Goal: Task Accomplishment & Management: Complete application form

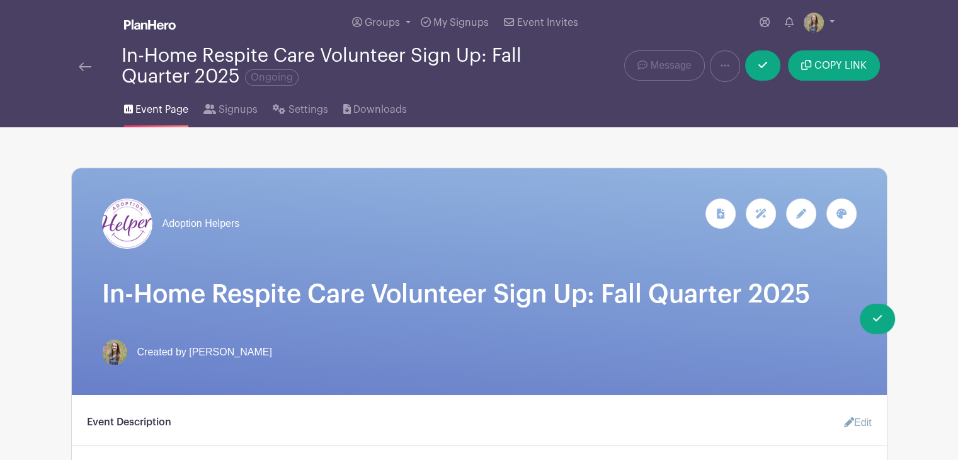
click at [84, 64] on img at bounding box center [85, 66] width 13 height 9
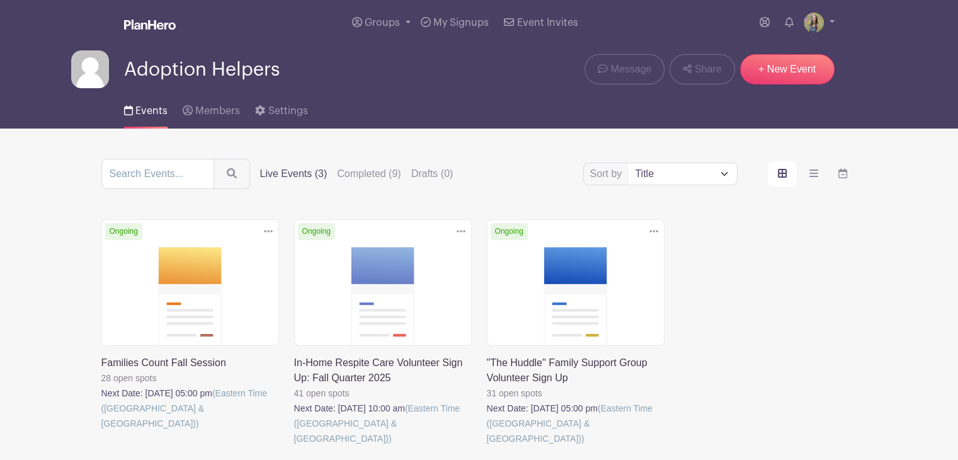
click at [487, 446] on link at bounding box center [487, 446] width 0 height 0
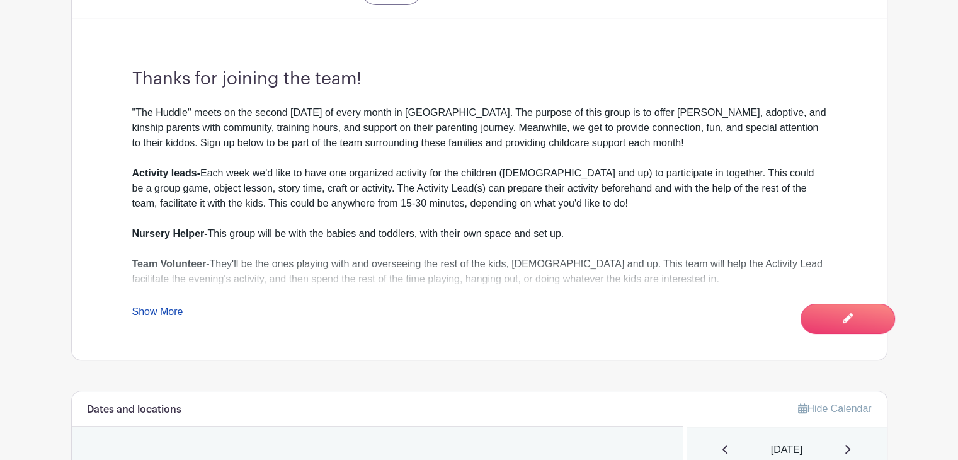
scroll to position [470, 0]
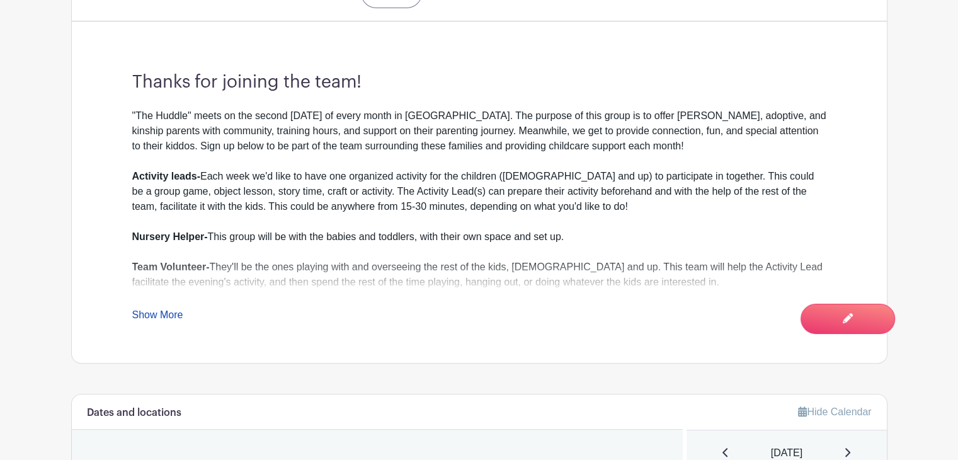
click at [164, 314] on link "Show More" at bounding box center [157, 317] width 51 height 16
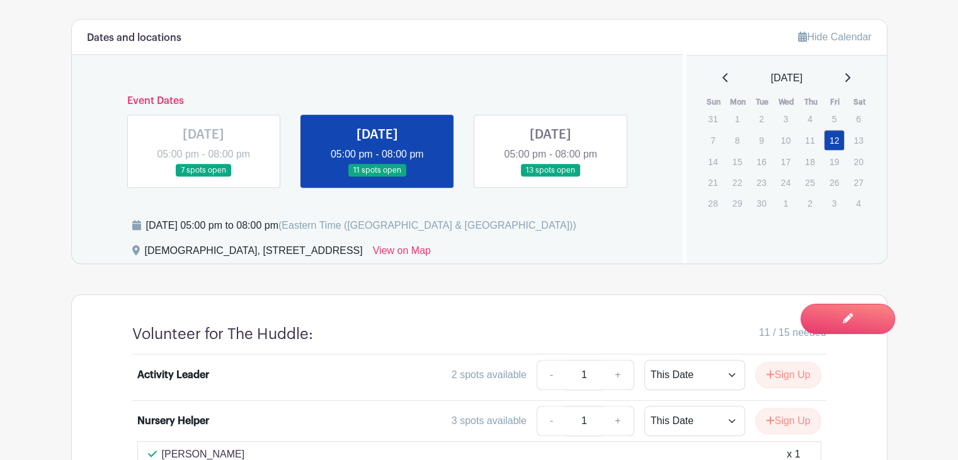
scroll to position [897, 0]
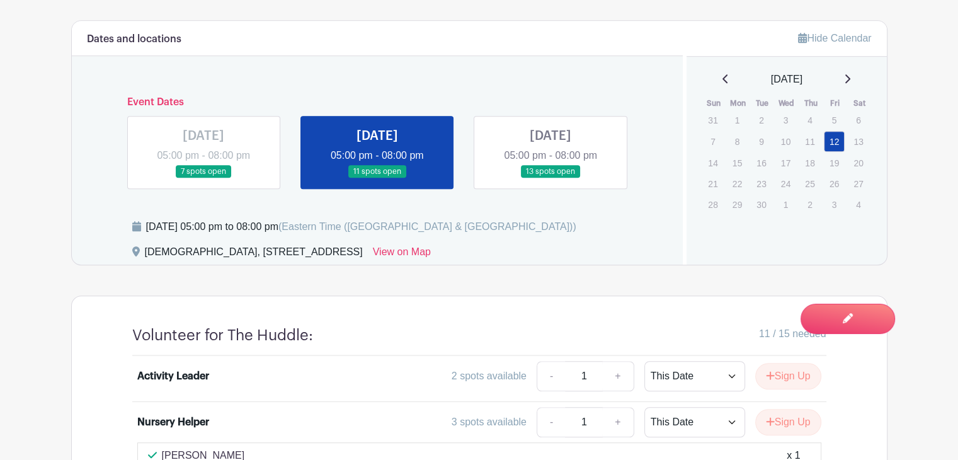
click at [203, 178] on link at bounding box center [203, 178] width 0 height 0
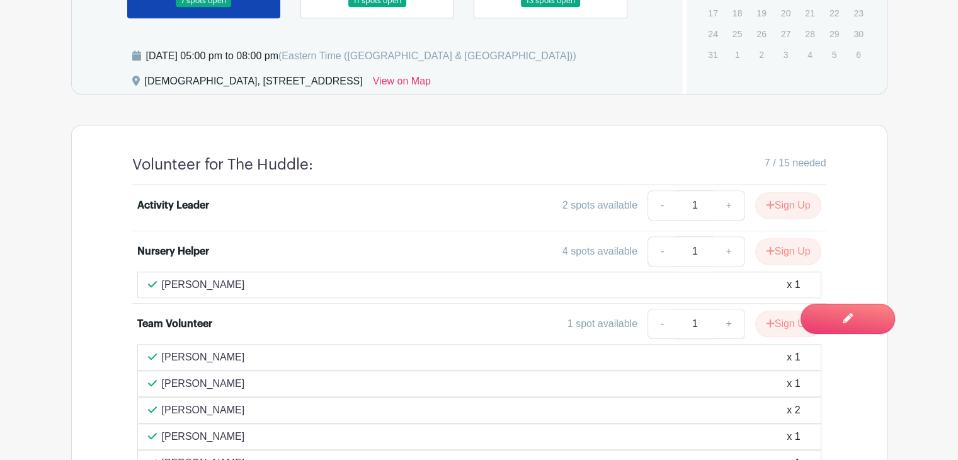
scroll to position [969, 0]
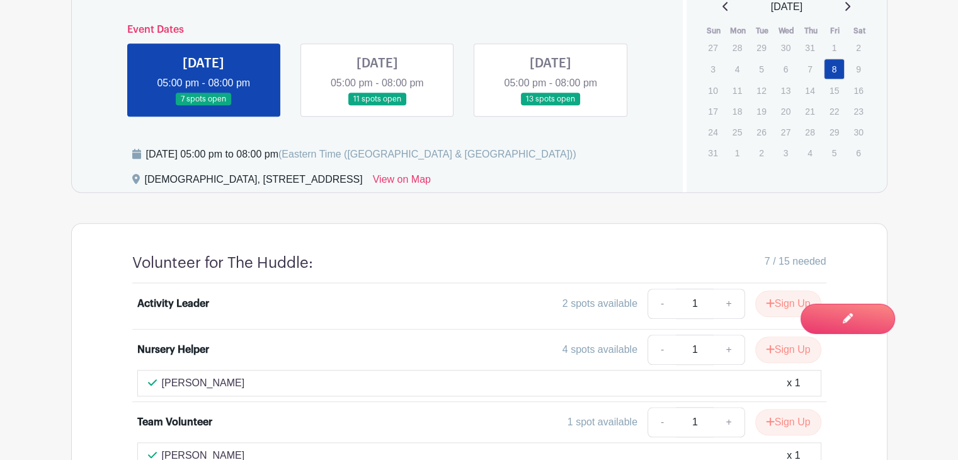
click at [377, 106] on link at bounding box center [377, 106] width 0 height 0
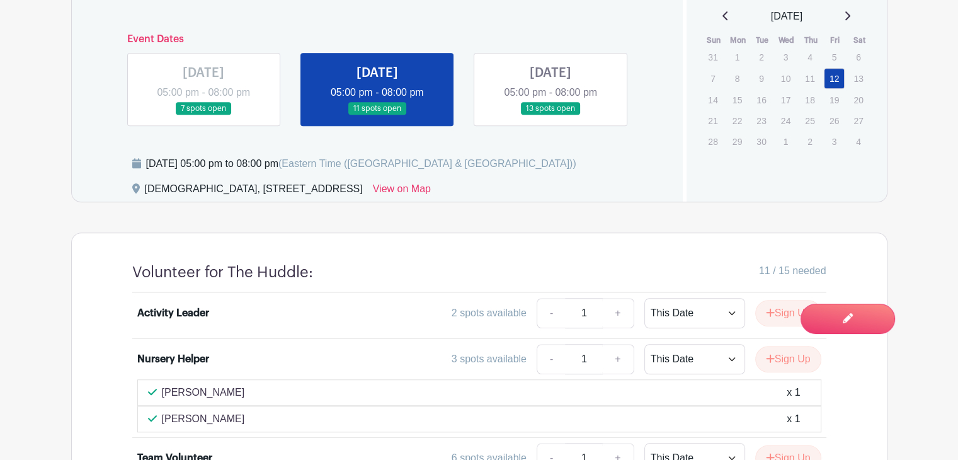
scroll to position [960, 0]
click at [550, 115] on link at bounding box center [550, 115] width 0 height 0
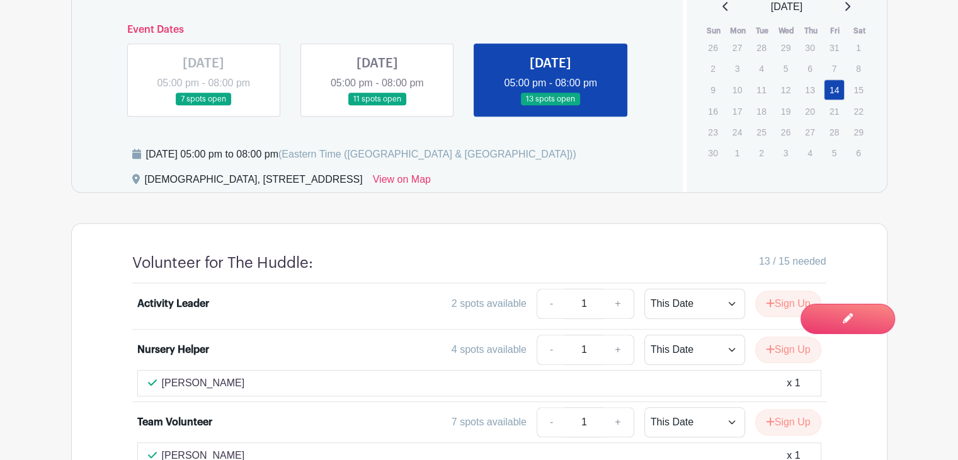
scroll to position [932, 0]
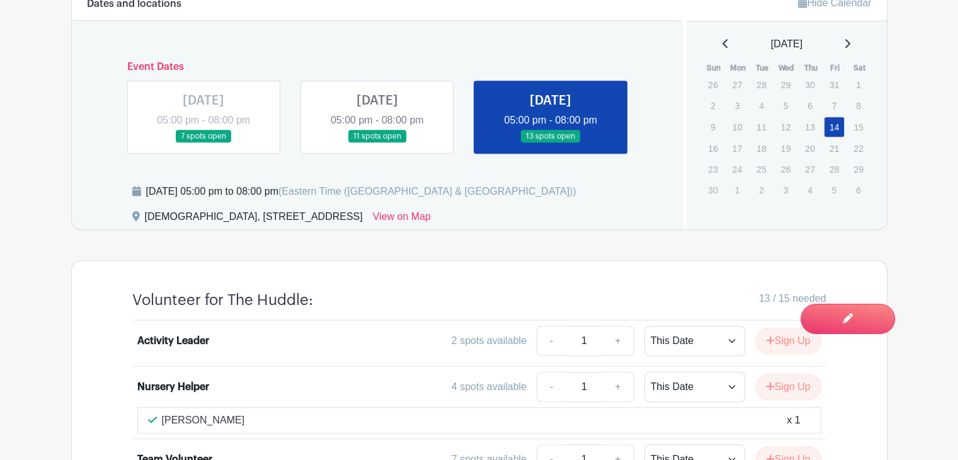
click at [377, 143] on link at bounding box center [377, 143] width 0 height 0
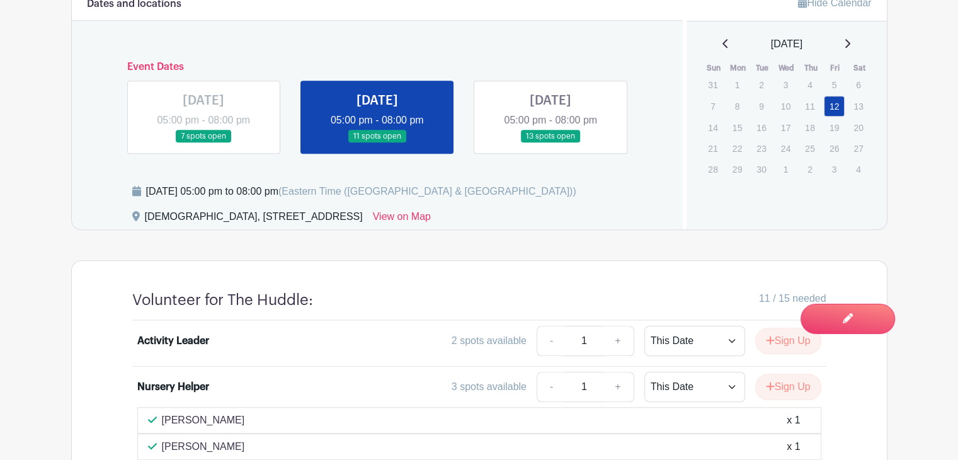
click at [203, 143] on link at bounding box center [203, 143] width 0 height 0
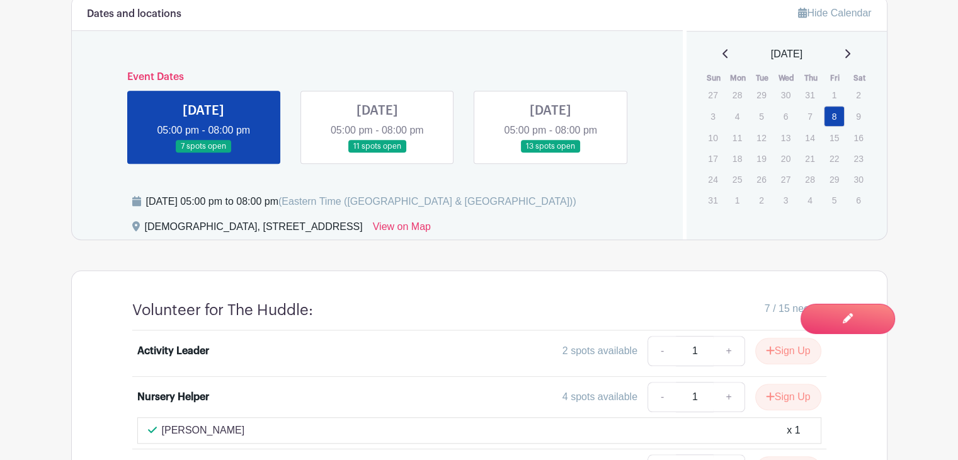
scroll to position [914, 0]
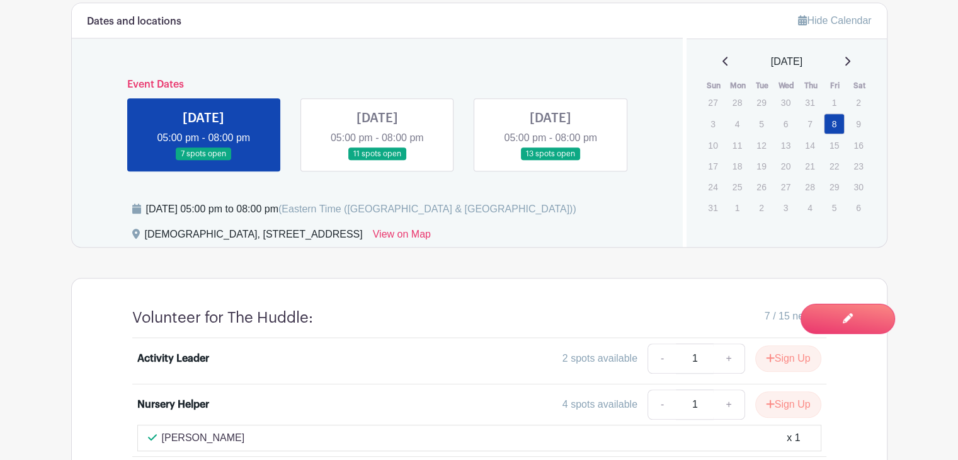
click at [377, 161] on link at bounding box center [377, 161] width 0 height 0
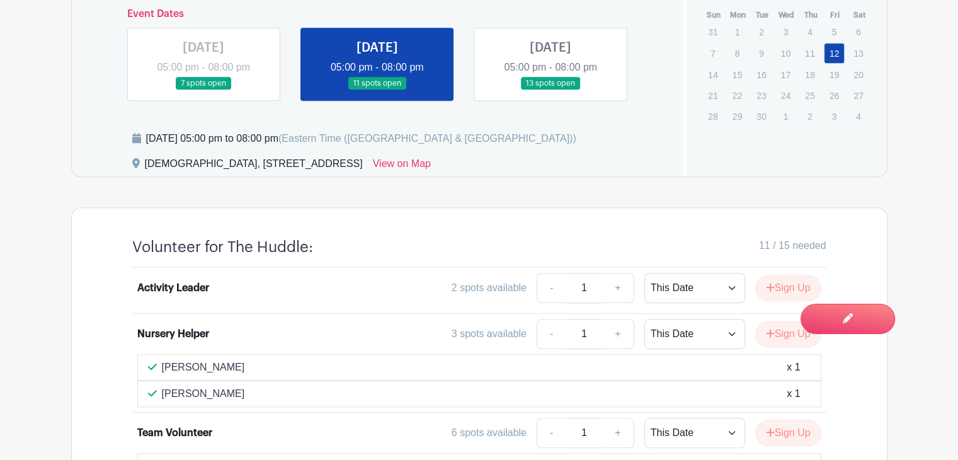
scroll to position [982, 0]
